Goal: Task Accomplishment & Management: Manage account settings

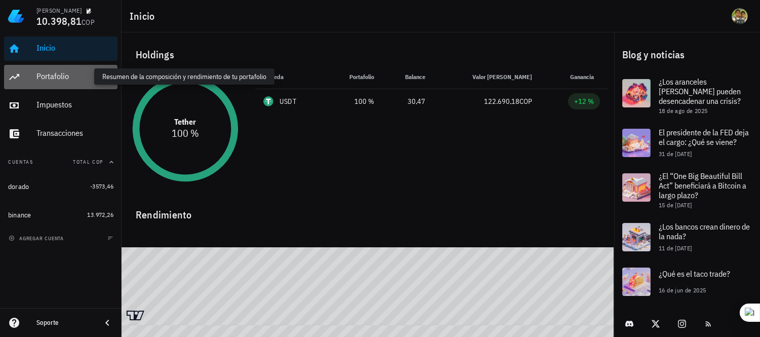
click at [63, 75] on div "Portafolio" at bounding box center [74, 76] width 77 height 10
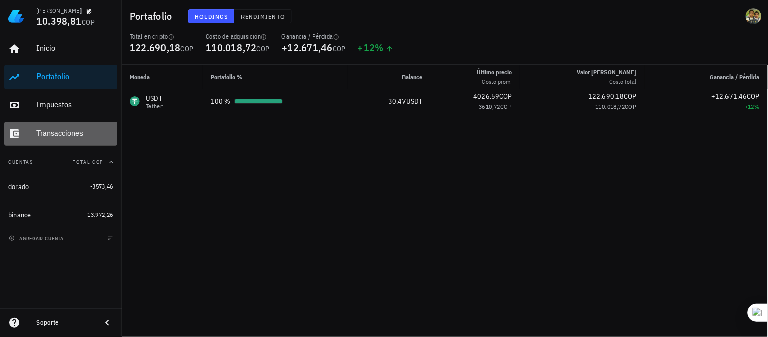
click at [68, 135] on div "Transacciones" at bounding box center [74, 133] width 77 height 10
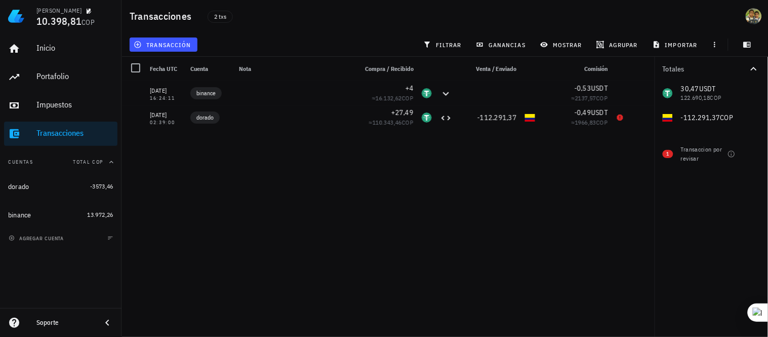
click at [551, 196] on div "[DATE] 16:24:11 binance +4 ≈ 16.132,62 COP -0,53 USDT ≈ 2137,57 COP [DATE] 02:3…" at bounding box center [387, 205] width 533 height 248
drag, startPoint x: 664, startPoint y: 6, endPoint x: 125, endPoint y: 287, distance: 608.2
click at [125, 287] on div "[DATE] 16:24:11 binance +4 ≈ 16.132,62 COP -0,53 USDT ≈ 2137,57 COP [DATE] 02:3…" at bounding box center [387, 205] width 533 height 248
drag, startPoint x: 445, startPoint y: 4, endPoint x: 486, endPoint y: 186, distance: 186.7
click at [486, 186] on div "[DATE] 16:24:11 binance +4 ≈ 16.132,62 COP -0,53 USDT ≈ 2137,57 COP [DATE] 02:3…" at bounding box center [387, 205] width 533 height 248
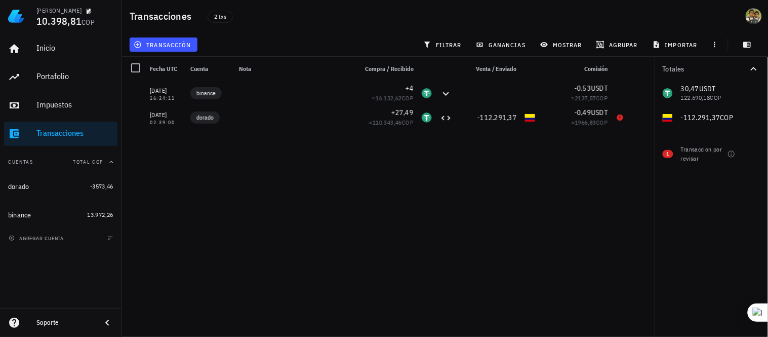
drag, startPoint x: 736, startPoint y: 1, endPoint x: 545, endPoint y: 209, distance: 282.0
click at [545, 209] on div "[DATE] 16:24:11 binance +4 ≈ 16.132,62 COP -0,53 USDT ≈ 2137,57 COP [DATE] 02:3…" at bounding box center [387, 205] width 533 height 248
drag, startPoint x: 767, startPoint y: 5, endPoint x: 324, endPoint y: 177, distance: 475.7
click at [324, 177] on div "[DATE] 16:24:11 binance +4 ≈ 16.132,62 COP -0,53 USDT ≈ 2137,57 COP [DATE] 02:3…" at bounding box center [387, 205] width 533 height 248
click at [714, 47] on icon "button" at bounding box center [715, 44] width 8 height 8
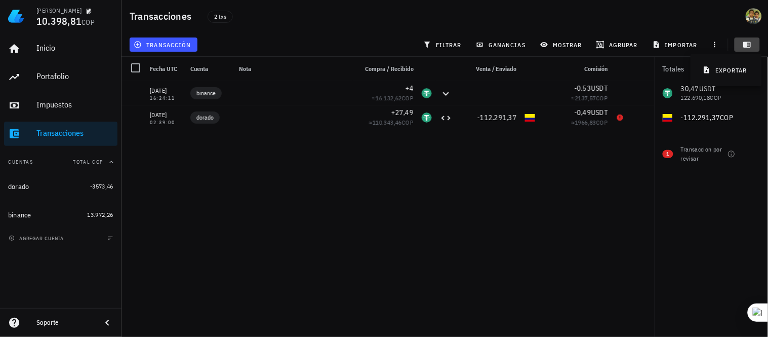
click at [747, 46] on icon "button" at bounding box center [748, 45] width 8 height 6
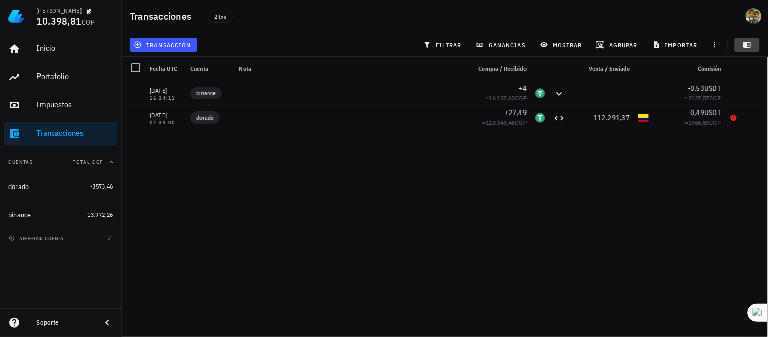
click at [747, 46] on icon "button" at bounding box center [748, 45] width 8 height 6
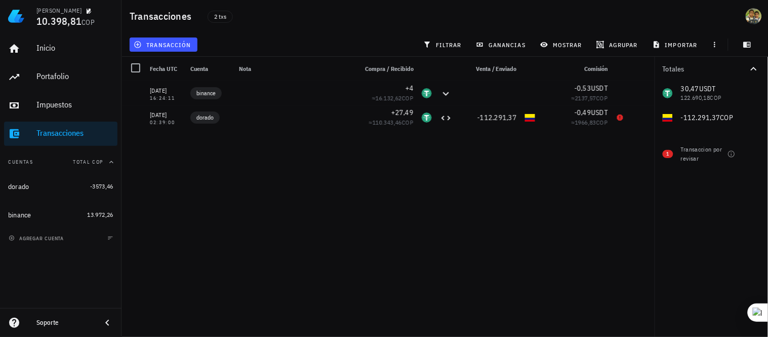
click at [755, 71] on icon "button" at bounding box center [754, 69] width 12 height 12
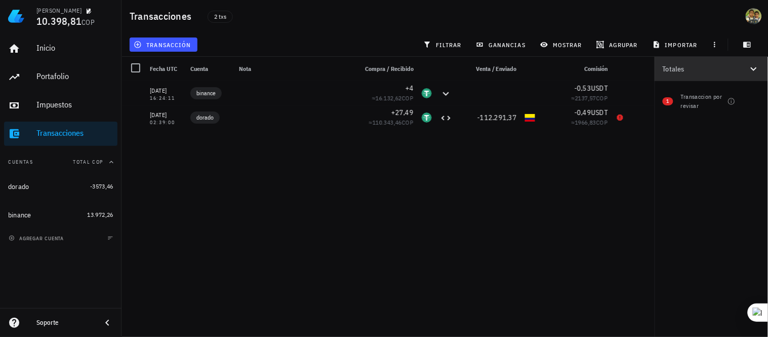
click at [755, 71] on icon "button" at bounding box center [754, 69] width 12 height 12
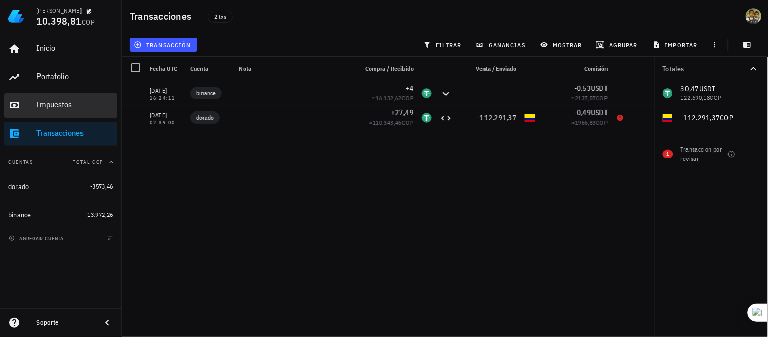
click at [58, 101] on div "Impuestos" at bounding box center [74, 105] width 77 height 10
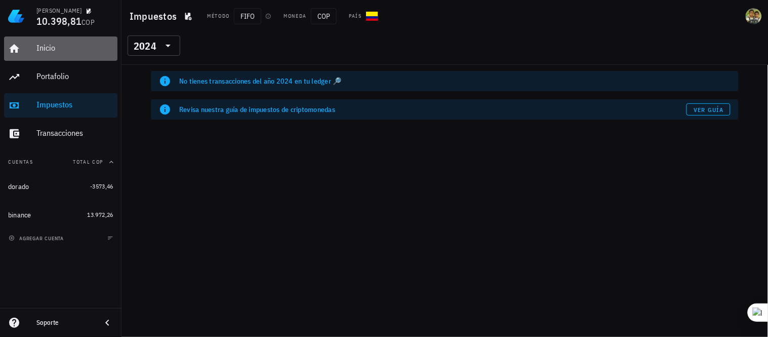
click at [37, 51] on div "Inicio" at bounding box center [74, 48] width 77 height 10
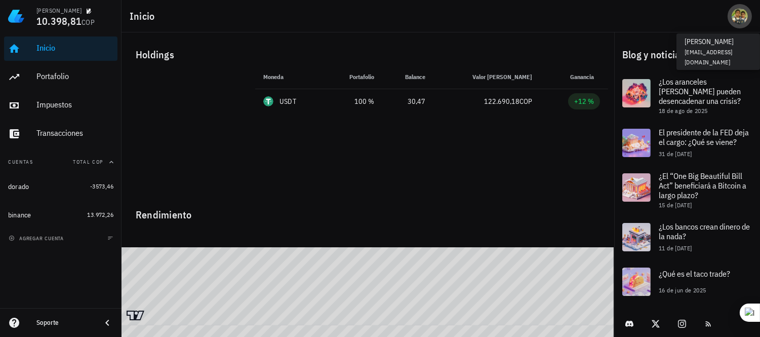
click at [745, 16] on div "avatar" at bounding box center [739, 16] width 16 height 16
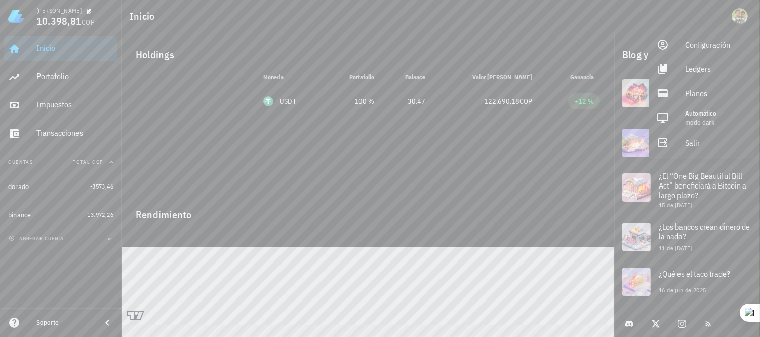
click at [553, 17] on div "Inicio" at bounding box center [440, 16] width 638 height 32
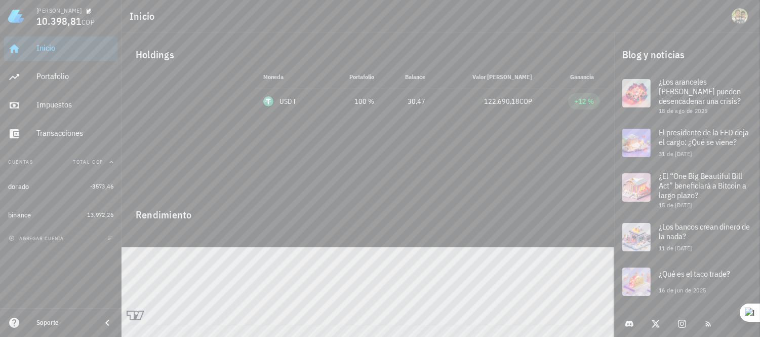
click at [397, 157] on div "Moneda Portafolio Precio Balance Valor [PERSON_NAME] Ganancia USDT 100 % 4026,5…" at bounding box center [431, 129] width 365 height 128
click at [93, 41] on div "Inicio" at bounding box center [74, 48] width 77 height 23
click at [71, 12] on div "[PERSON_NAME]" at bounding box center [74, 10] width 77 height 8
click at [105, 240] on span "button" at bounding box center [110, 238] width 10 height 6
click at [59, 235] on span "agregar cuenta" at bounding box center [37, 238] width 53 height 7
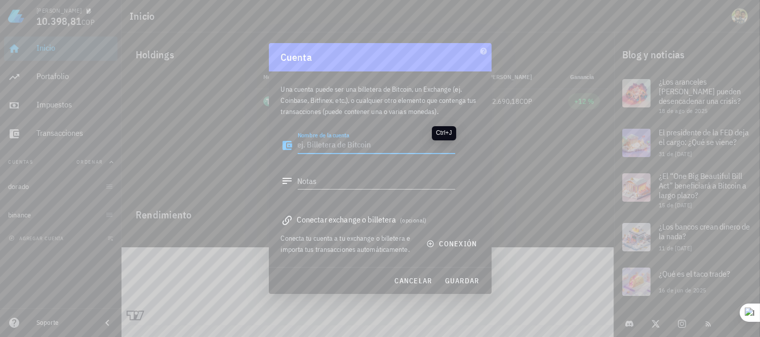
click at [0, 0] on sider-quick-compose-btn at bounding box center [0, 0] width 0 height 0
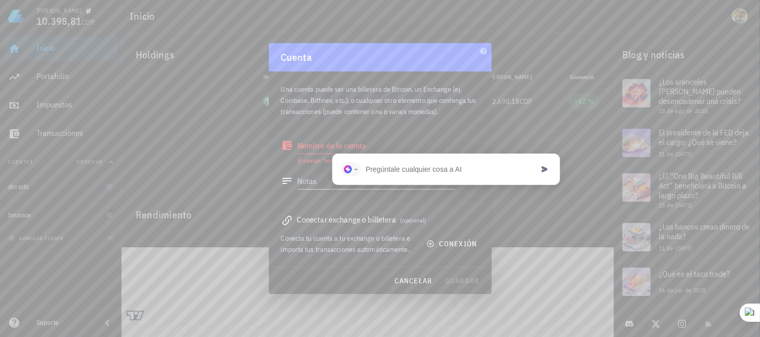
click at [364, 142] on textarea "Nombre de la cuenta" at bounding box center [376, 145] width 157 height 16
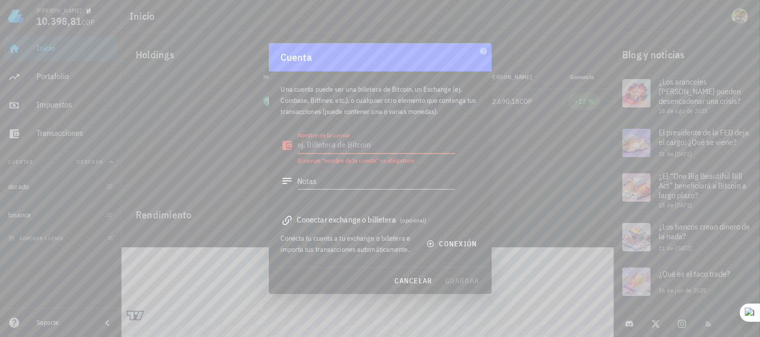
click at [331, 142] on textarea "Nombre de la cuenta" at bounding box center [376, 145] width 157 height 16
click at [355, 139] on textarea "PL" at bounding box center [376, 145] width 157 height 16
type textarea "PLENTI"
click at [324, 178] on textarea "Notas" at bounding box center [376, 181] width 157 height 16
click at [358, 176] on textarea "BILETERA" at bounding box center [376, 181] width 157 height 16
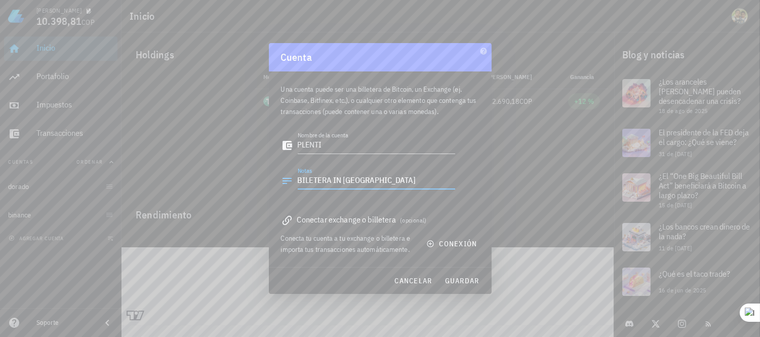
click at [309, 179] on textarea "BILETERA IN [GEOGRAPHIC_DATA]" at bounding box center [376, 181] width 157 height 16
click at [335, 179] on textarea "BILLETERA IN [GEOGRAPHIC_DATA]" at bounding box center [376, 181] width 157 height 16
type textarea "WALLET IN [GEOGRAPHIC_DATA]"
click at [462, 279] on span "guardar" at bounding box center [461, 280] width 35 height 9
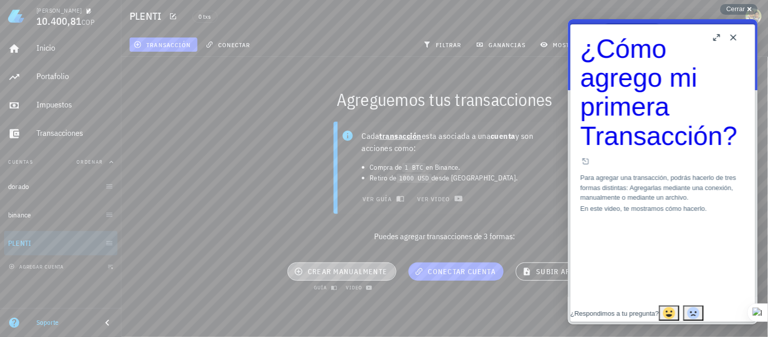
click at [363, 270] on span "crear manualmente" at bounding box center [341, 271] width 91 height 9
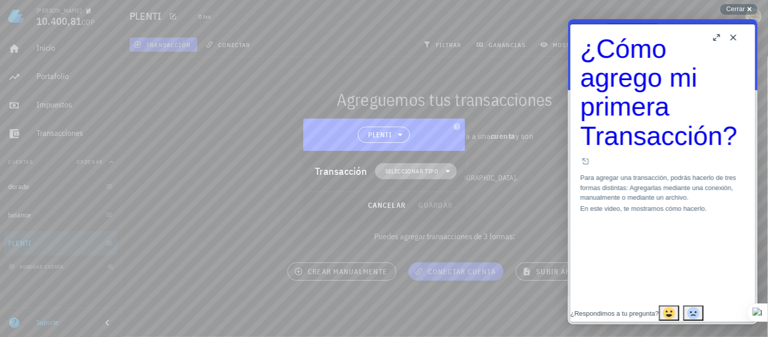
click at [412, 165] on span "Seleccionar tipo" at bounding box center [415, 171] width 69 height 16
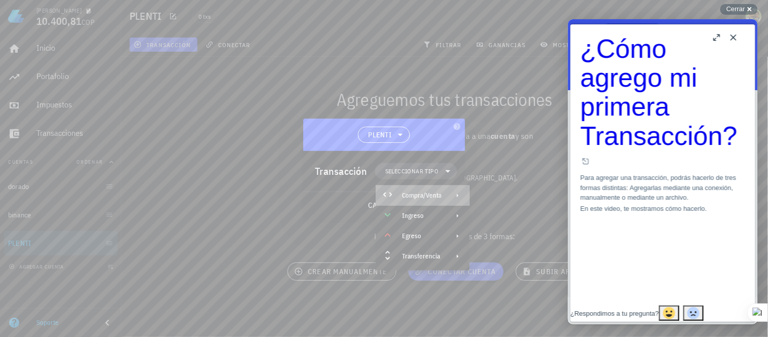
click at [414, 195] on div "Compra/Venta" at bounding box center [421, 195] width 39 height 8
click at [512, 195] on div "Compra/Venta" at bounding box center [527, 199] width 60 height 8
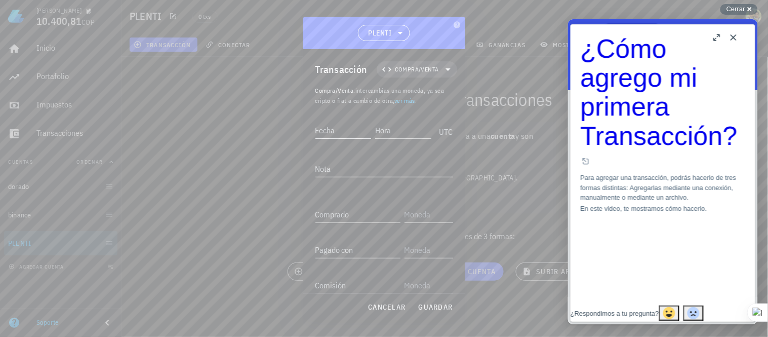
click at [363, 134] on input "Fecha" at bounding box center [343, 130] width 56 height 16
type input "[DATE]"
click at [388, 129] on input "Hora" at bounding box center [404, 130] width 54 height 16
type input "07:01:00"
click at [342, 165] on textarea "Nota" at bounding box center [384, 168] width 138 height 16
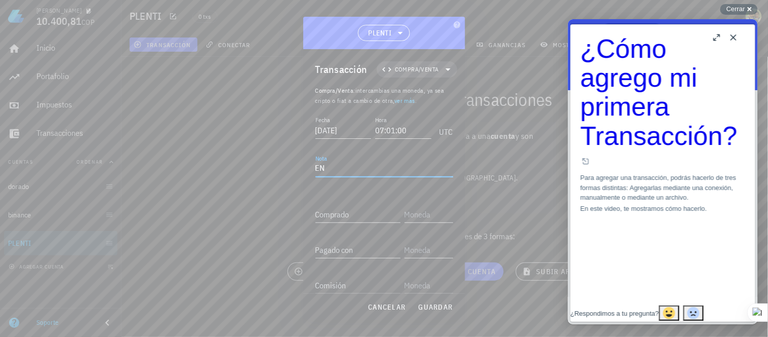
type textarea "E"
type textarea "INICIO"
click at [339, 211] on div "Comprado" at bounding box center [357, 214] width 85 height 16
type input "24,67"
click at [357, 254] on input "Pagado con" at bounding box center [357, 249] width 85 height 16
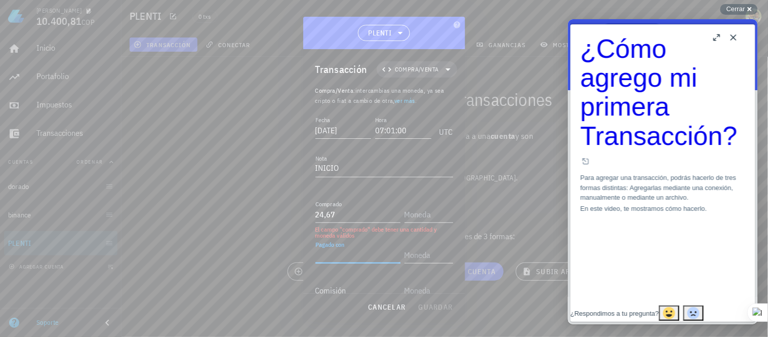
click at [357, 254] on input "Pagado con" at bounding box center [357, 255] width 85 height 16
type input "100.000"
click at [405, 255] on input "text" at bounding box center [427, 255] width 47 height 16
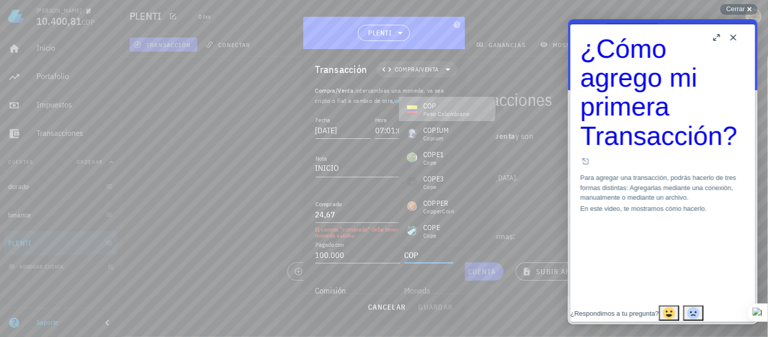
click at [438, 111] on div "peso colombiano" at bounding box center [446, 114] width 46 height 6
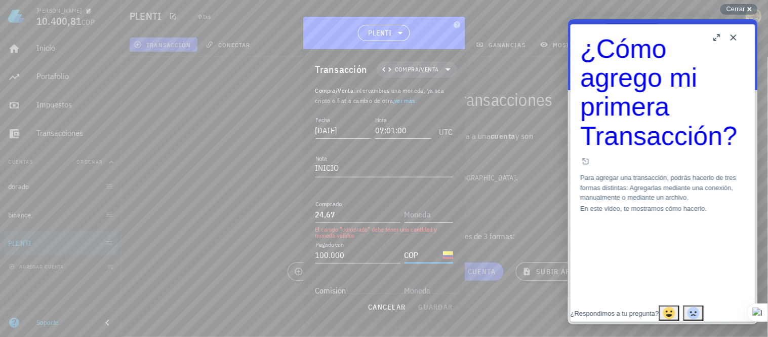
type input "COP"
click at [404, 212] on input "text" at bounding box center [427, 214] width 47 height 16
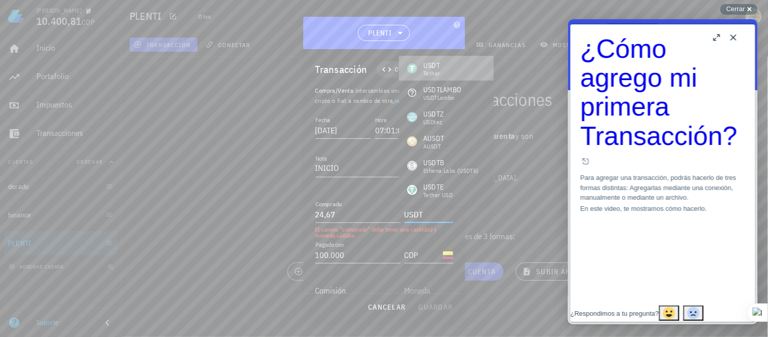
click at [445, 73] on div "USDT Tether" at bounding box center [446, 68] width 95 height 24
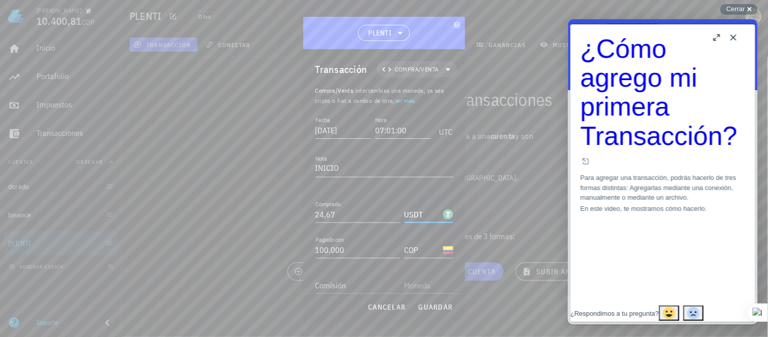
type input "USDT"
click at [422, 284] on input "text" at bounding box center [427, 285] width 47 height 16
type input "0"
click at [429, 308] on span "guardar" at bounding box center [435, 306] width 35 height 9
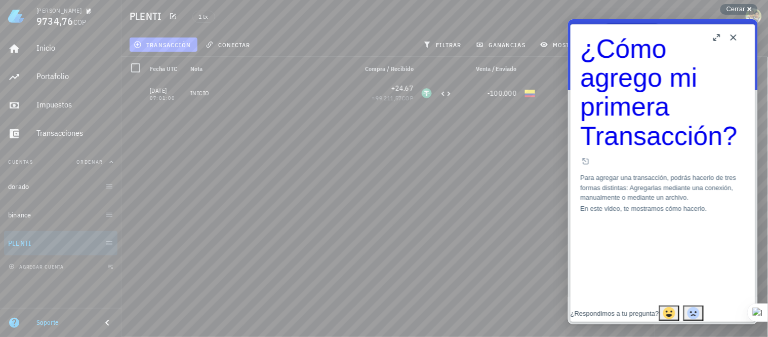
click at [735, 39] on button "Close" at bounding box center [733, 37] width 16 height 16
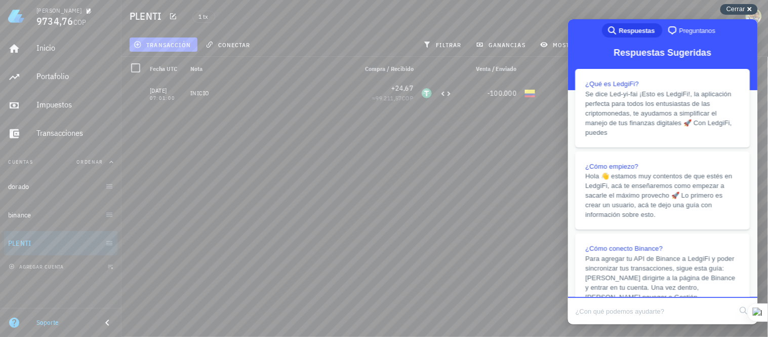
click at [751, 9] on div "Cerrar cross-small" at bounding box center [738, 9] width 37 height 11
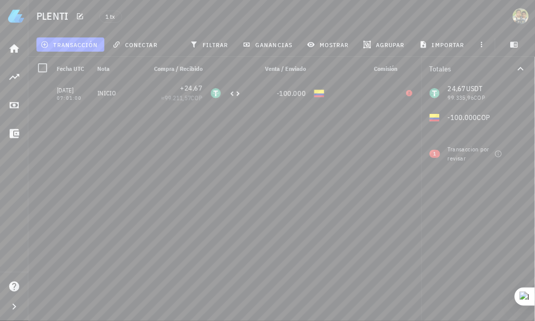
click at [311, 161] on div "[DATE] 07:01:00 INICIO +24,67 ≈ 99.211,57 COP -100.000" at bounding box center [235, 197] width 415 height 232
click at [195, 165] on div "[DATE] 07:01:00 INICIO +24,67 ≈ 99.211,57 COP -100.000" at bounding box center [235, 197] width 415 height 232
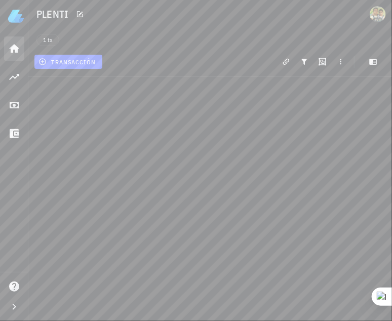
click at [13, 44] on icon at bounding box center [14, 49] width 12 height 12
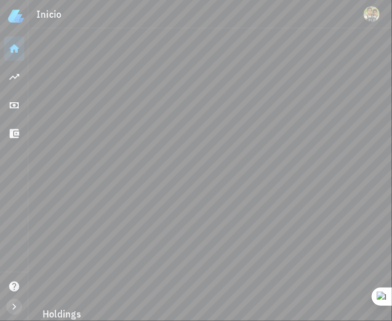
click at [14, 310] on icon "button" at bounding box center [14, 307] width 12 height 12
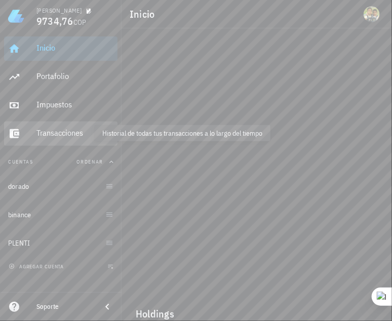
click at [64, 133] on div "Transacciones" at bounding box center [74, 133] width 77 height 10
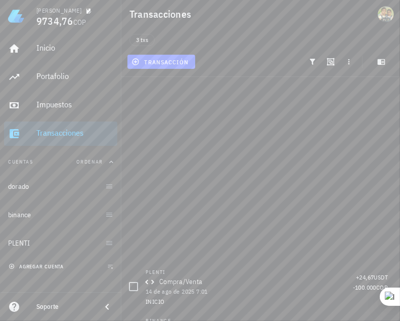
click at [46, 264] on span "agregar cuenta" at bounding box center [37, 266] width 53 height 7
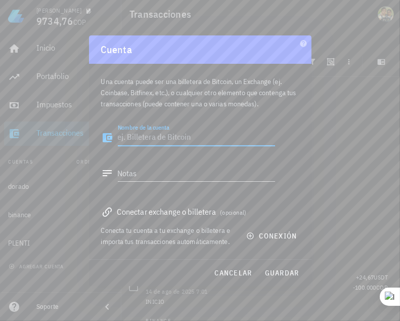
click at [378, 194] on div at bounding box center [200, 160] width 400 height 321
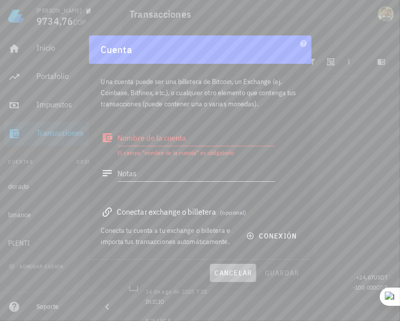
click at [241, 270] on span "cancelar" at bounding box center [233, 272] width 38 height 9
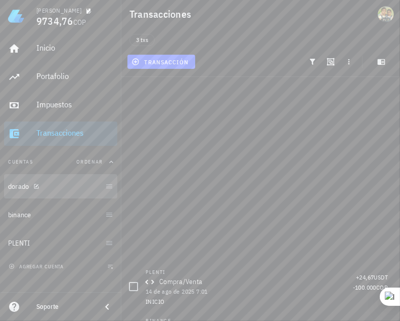
click at [59, 188] on div "dorado" at bounding box center [54, 187] width 93 height 10
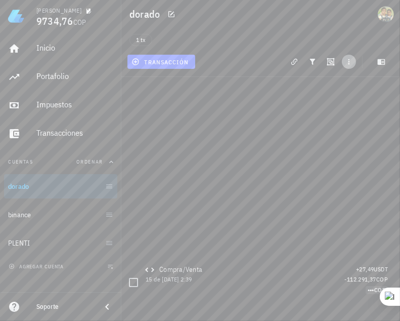
click at [348, 62] on icon "button" at bounding box center [349, 62] width 8 height 8
click at [255, 95] on main "0 transacciones en la lista están seleccionadas. Seleccionar todas las transacc…" at bounding box center [200, 160] width 400 height 321
click at [166, 64] on span "transacción" at bounding box center [161, 62] width 55 height 8
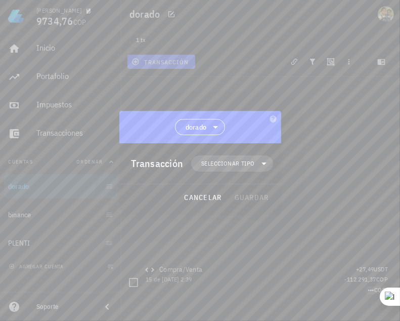
click at [223, 159] on span "Seleccionar tipo" at bounding box center [227, 163] width 53 height 10
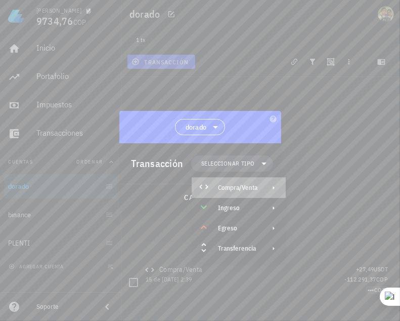
click at [232, 186] on div "Compra/Venta" at bounding box center [237, 188] width 39 height 8
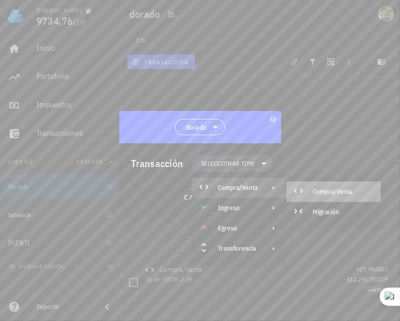
click at [340, 190] on div "Compra/Venta" at bounding box center [343, 192] width 60 height 8
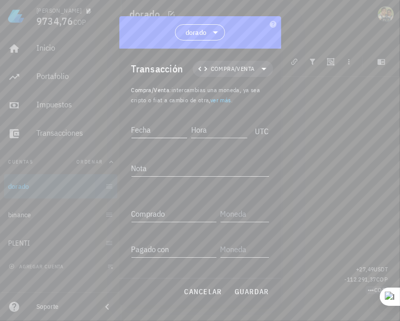
click at [150, 126] on input "Fecha" at bounding box center [160, 129] width 56 height 16
click at [148, 130] on div "Fecha" at bounding box center [160, 129] width 56 height 16
type input "[DATE]"
click at [208, 129] on input "Hora" at bounding box center [219, 129] width 56 height 16
click at [174, 159] on div "Nota" at bounding box center [201, 170] width 138 height 33
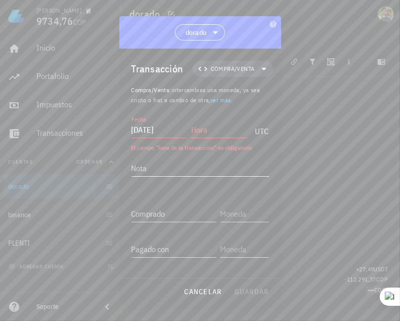
click at [155, 169] on textarea "Nota" at bounding box center [201, 168] width 138 height 16
click at [152, 211] on div "Comprado" at bounding box center [174, 214] width 85 height 16
click at [149, 173] on textarea "Nota" at bounding box center [201, 168] width 138 height 16
paste textarea "a70d55a7-e003-47ef-9fa7-76ae8595fd66|5|20a64203-6236-4805-adb8-498a40daba65|1"
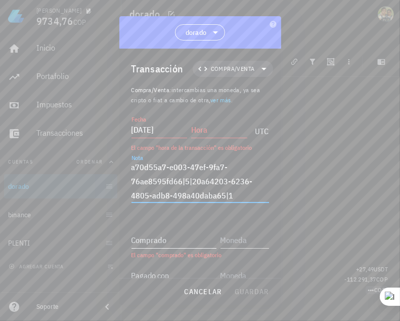
type textarea "a70d55a7-e003-47ef-9fa7-76ae8595fd66|5|20a64203-6236-4805-adb8-498a40daba65|1"
click at [187, 241] on input "Comprado" at bounding box center [174, 240] width 85 height 16
click at [179, 238] on input "Comprado" at bounding box center [174, 240] width 85 height 16
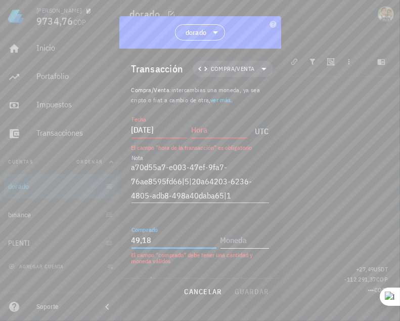
type input "49,18"
click at [231, 240] on input "text" at bounding box center [244, 240] width 47 height 16
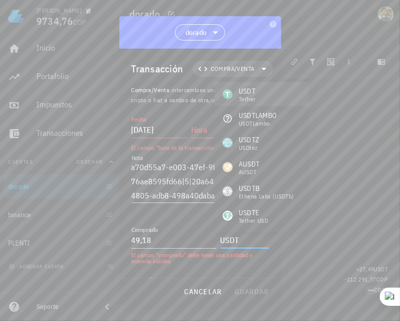
click at [257, 97] on div "USDT Tether" at bounding box center [262, 94] width 95 height 24
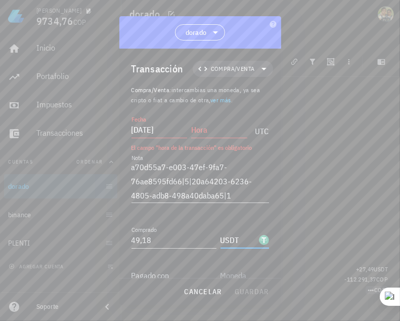
type input "USDT"
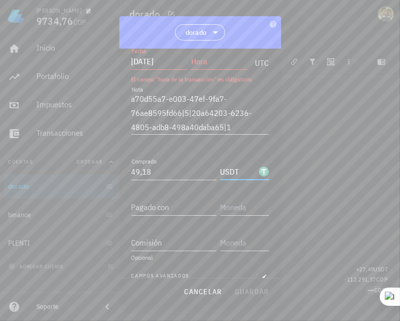
scroll to position [72, 0]
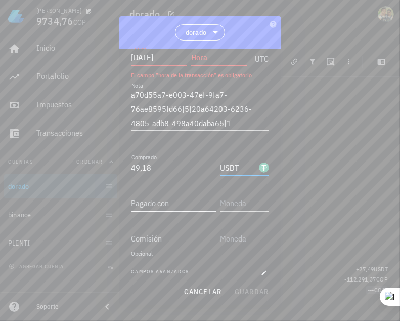
click at [144, 200] on input "Pagado con" at bounding box center [174, 203] width 85 height 16
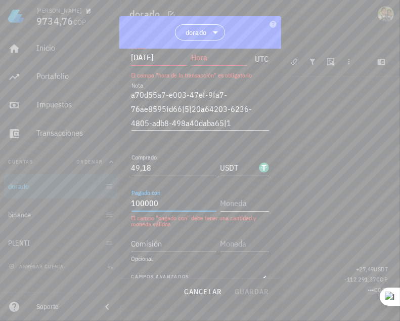
type input "100.000"
click at [196, 62] on input "Hora" at bounding box center [219, 57] width 56 height 16
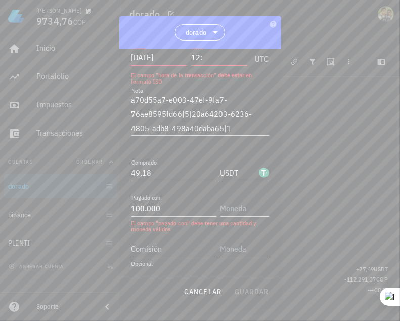
type input "1"
click at [227, 58] on input "12:0" at bounding box center [219, 57] width 56 height 16
type input "1"
type input "01:20:13"
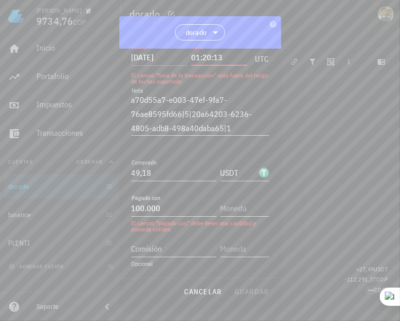
click at [146, 56] on input "[DATE]" at bounding box center [160, 57] width 56 height 16
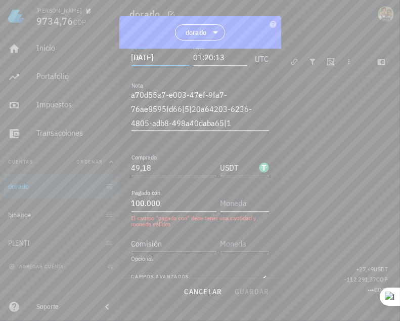
click at [145, 56] on input "[DATE]" at bounding box center [161, 57] width 58 height 16
type input "[DATE]"
click at [224, 201] on input "text" at bounding box center [244, 203] width 47 height 16
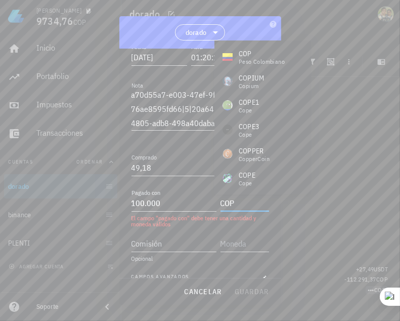
type input "COP"
click at [192, 256] on div "Opcional" at bounding box center [201, 259] width 138 height 6
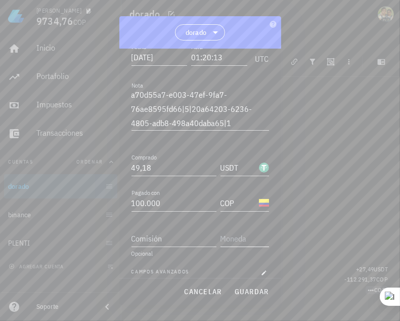
click at [226, 232] on input "text" at bounding box center [244, 238] width 47 height 16
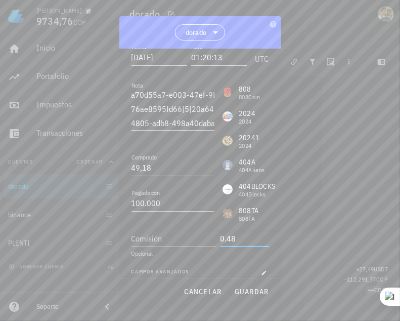
type input "0.48"
click at [351, 175] on div at bounding box center [200, 160] width 400 height 321
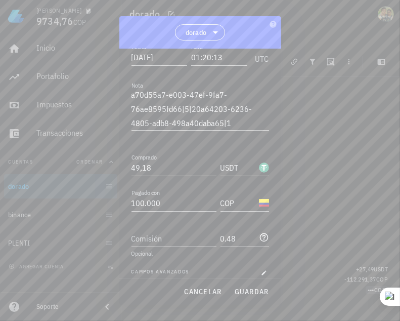
scroll to position [82, 0]
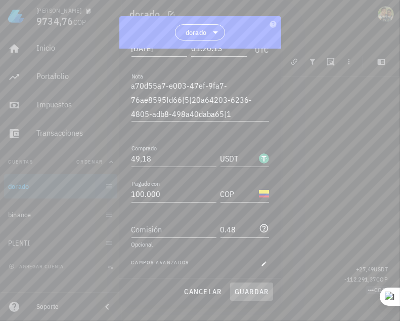
click at [257, 287] on span "guardar" at bounding box center [251, 291] width 35 height 9
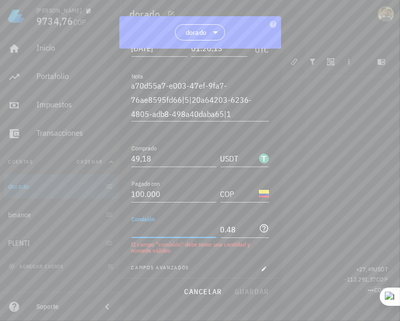
click at [144, 228] on div "Comisión" at bounding box center [174, 229] width 85 height 16
type input "0"
click at [143, 232] on input "Comisión" at bounding box center [174, 229] width 85 height 16
type input "0,48"
click at [236, 223] on input "0.48" at bounding box center [239, 229] width 36 height 16
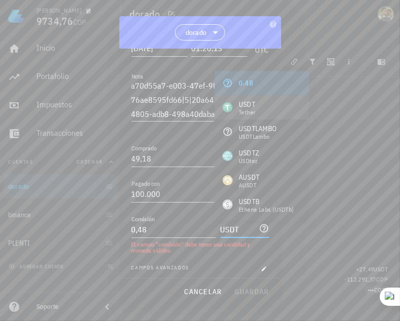
click at [269, 108] on div "USDT Tether" at bounding box center [262, 107] width 95 height 24
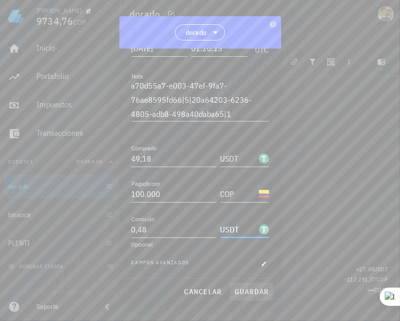
type input "USDT"
click at [255, 287] on span "guardar" at bounding box center [251, 291] width 35 height 9
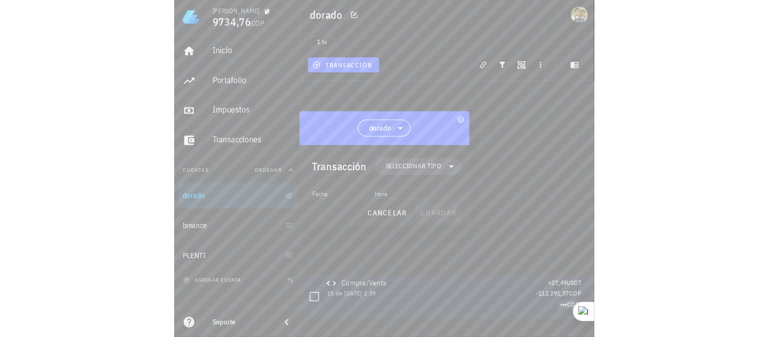
scroll to position [0, 0]
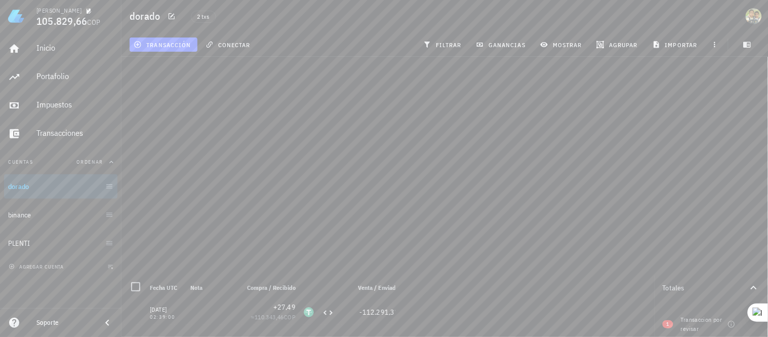
click at [56, 21] on span "105.829,66" at bounding box center [61, 21] width 51 height 14
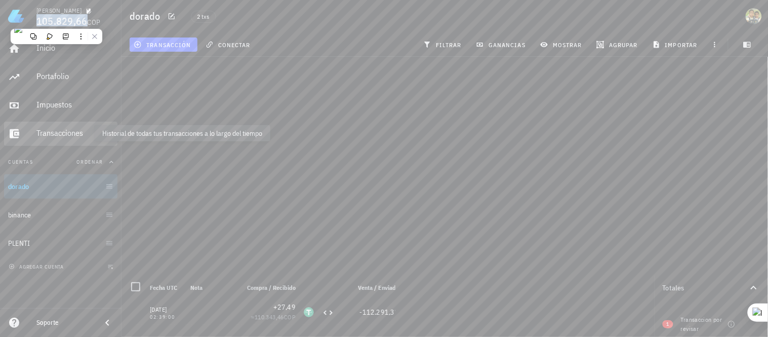
click at [61, 128] on div "Transacciones" at bounding box center [74, 133] width 77 height 10
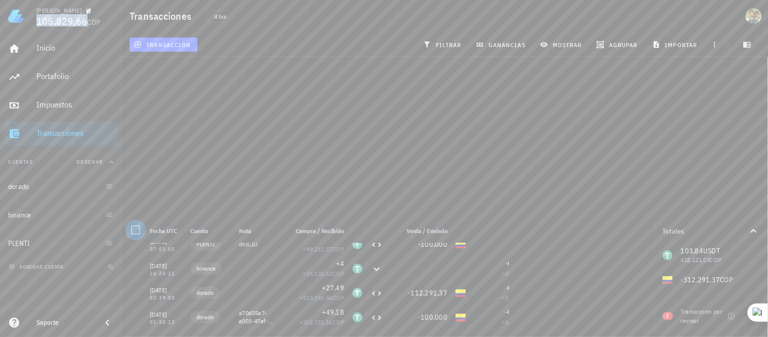
click at [132, 223] on div at bounding box center [135, 229] width 17 height 17
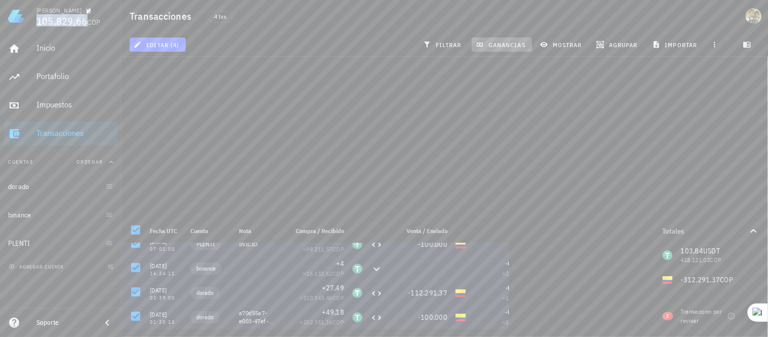
click at [500, 46] on span "ganancias" at bounding box center [502, 44] width 48 height 8
click at [53, 76] on div "Portafolio" at bounding box center [74, 76] width 77 height 10
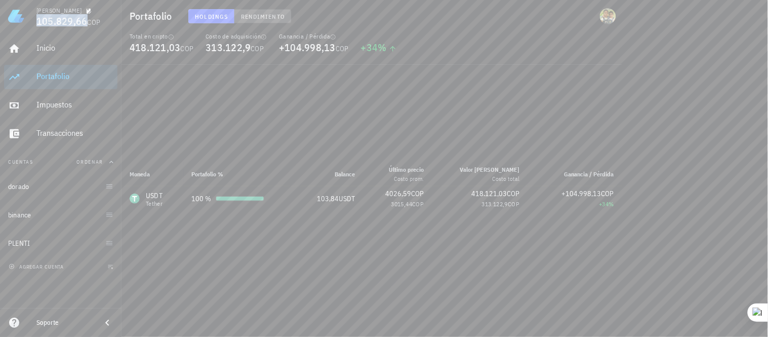
click at [267, 16] on span "Rendimiento" at bounding box center [262, 17] width 45 height 8
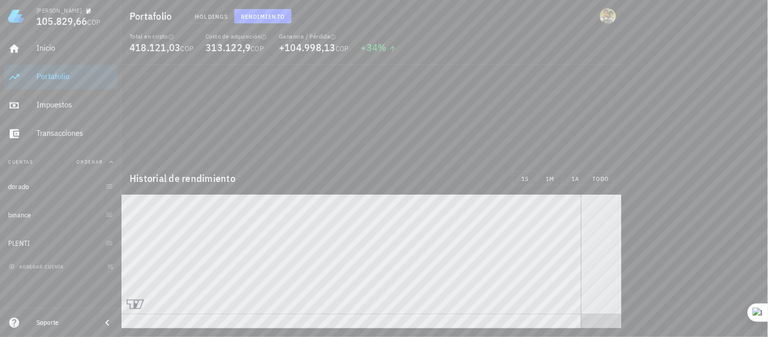
click at [349, 130] on main "Historial de rendimiento 1S 1M 1A TODO" at bounding box center [384, 164] width 768 height 329
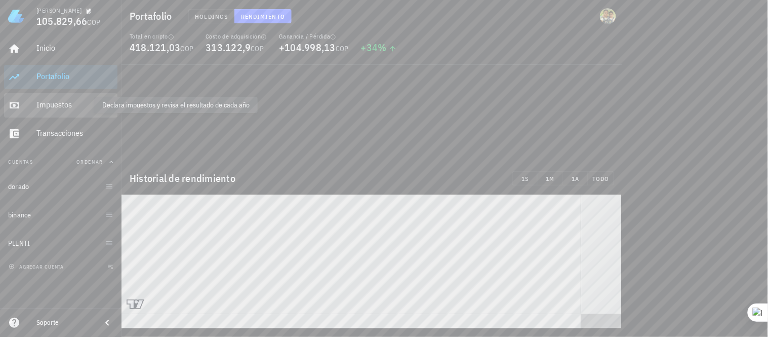
click at [59, 107] on div "Impuestos" at bounding box center [74, 105] width 77 height 10
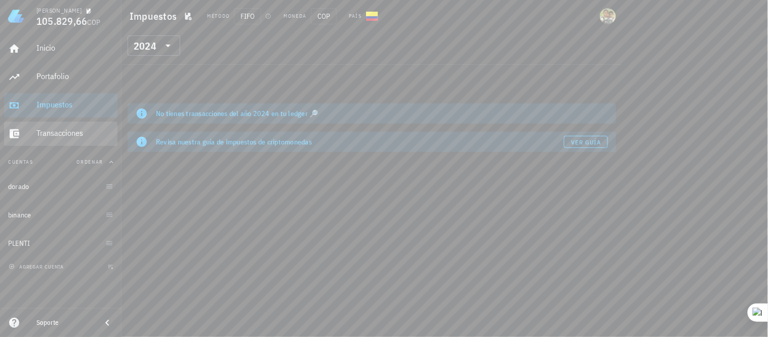
click at [63, 130] on div "Transacciones" at bounding box center [74, 133] width 77 height 10
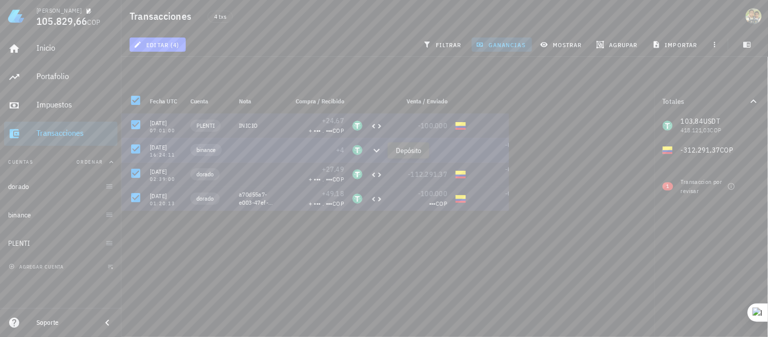
click at [376, 152] on icon at bounding box center [377, 150] width 6 height 4
click at [376, 151] on icon at bounding box center [377, 150] width 6 height 4
click at [376, 149] on icon at bounding box center [377, 150] width 12 height 12
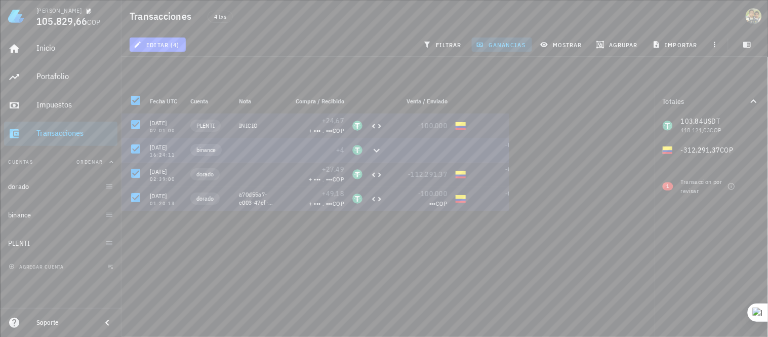
click at [393, 150] on div at bounding box center [419, 150] width 65 height 24
click at [62, 74] on div "Portafolio" at bounding box center [74, 76] width 77 height 10
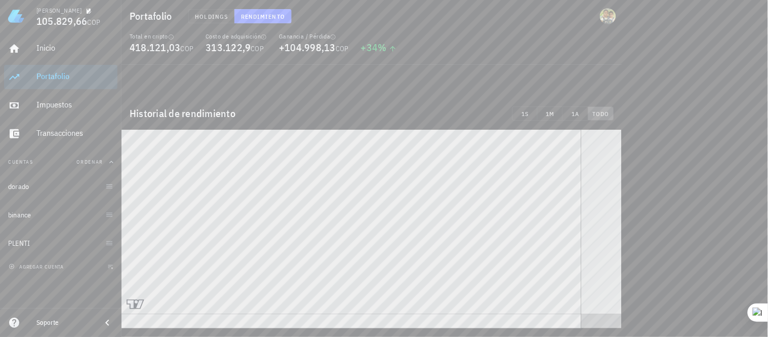
click at [594, 118] on button "TODO" at bounding box center [601, 113] width 26 height 14
click at [579, 113] on span "1A" at bounding box center [575, 114] width 17 height 8
click at [556, 113] on span "1M" at bounding box center [550, 114] width 17 height 8
click at [524, 110] on span "1S" at bounding box center [525, 114] width 16 height 8
click at [557, 114] on span "1M" at bounding box center [550, 114] width 17 height 8
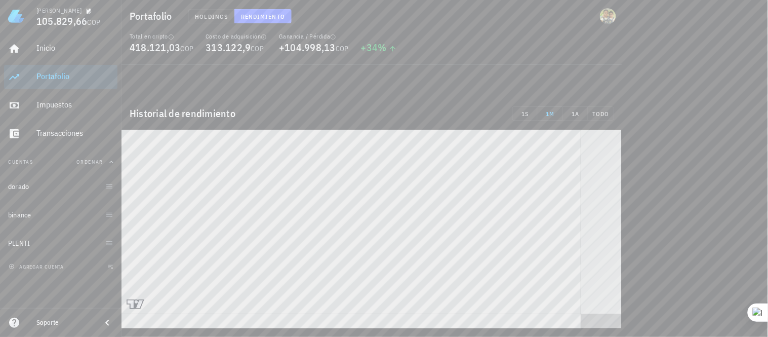
click at [524, 105] on div "Historial de rendimiento 1S 1M 1A TODO" at bounding box center [371, 113] width 501 height 32
